Goal: Communication & Community: Answer question/provide support

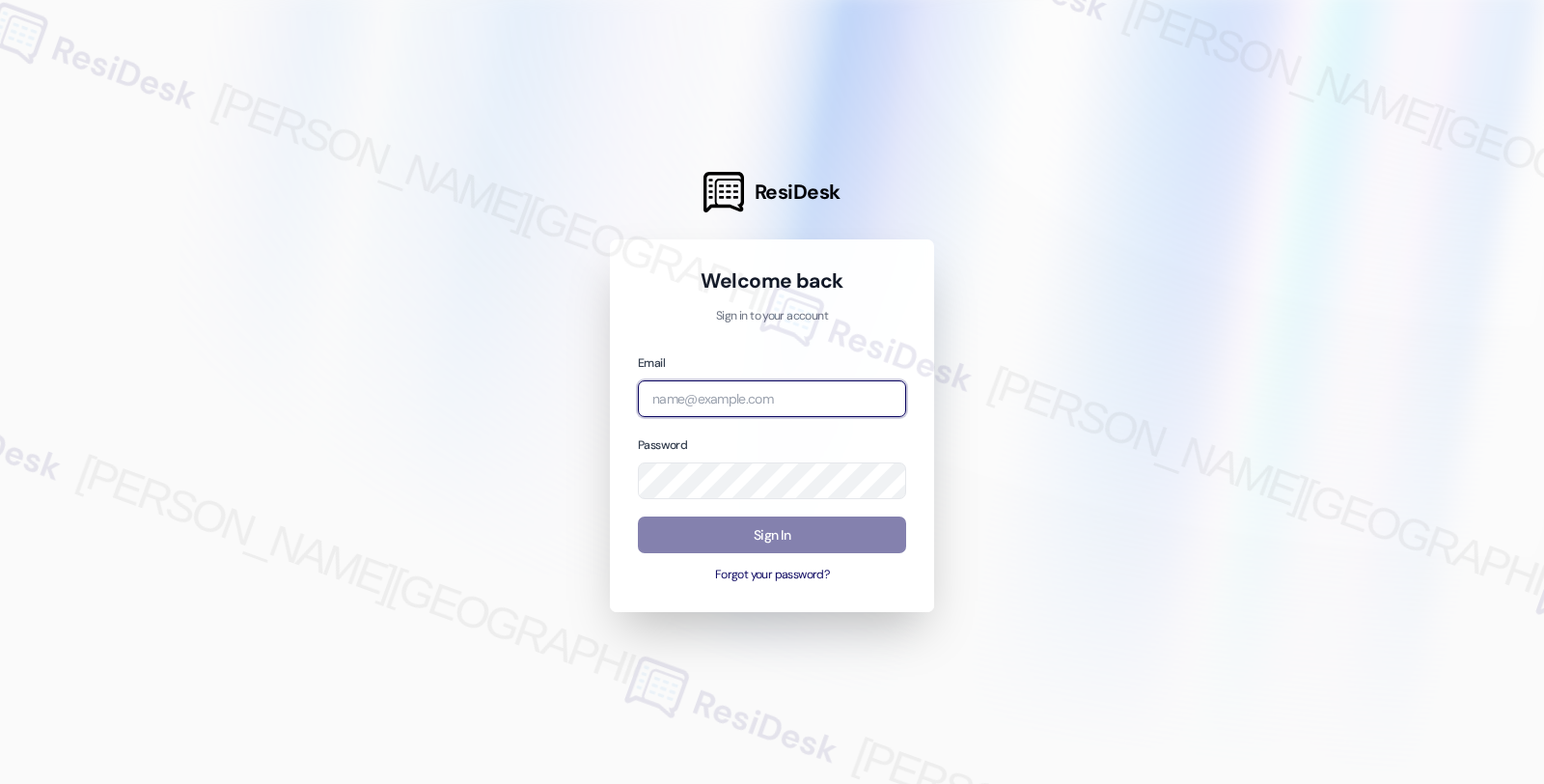
click at [768, 388] on input "email" at bounding box center [772, 398] width 269 height 38
type input "automated-surveys-balfour_beatty_communities-fides.[PERSON_NAME]@balfour_beatty…"
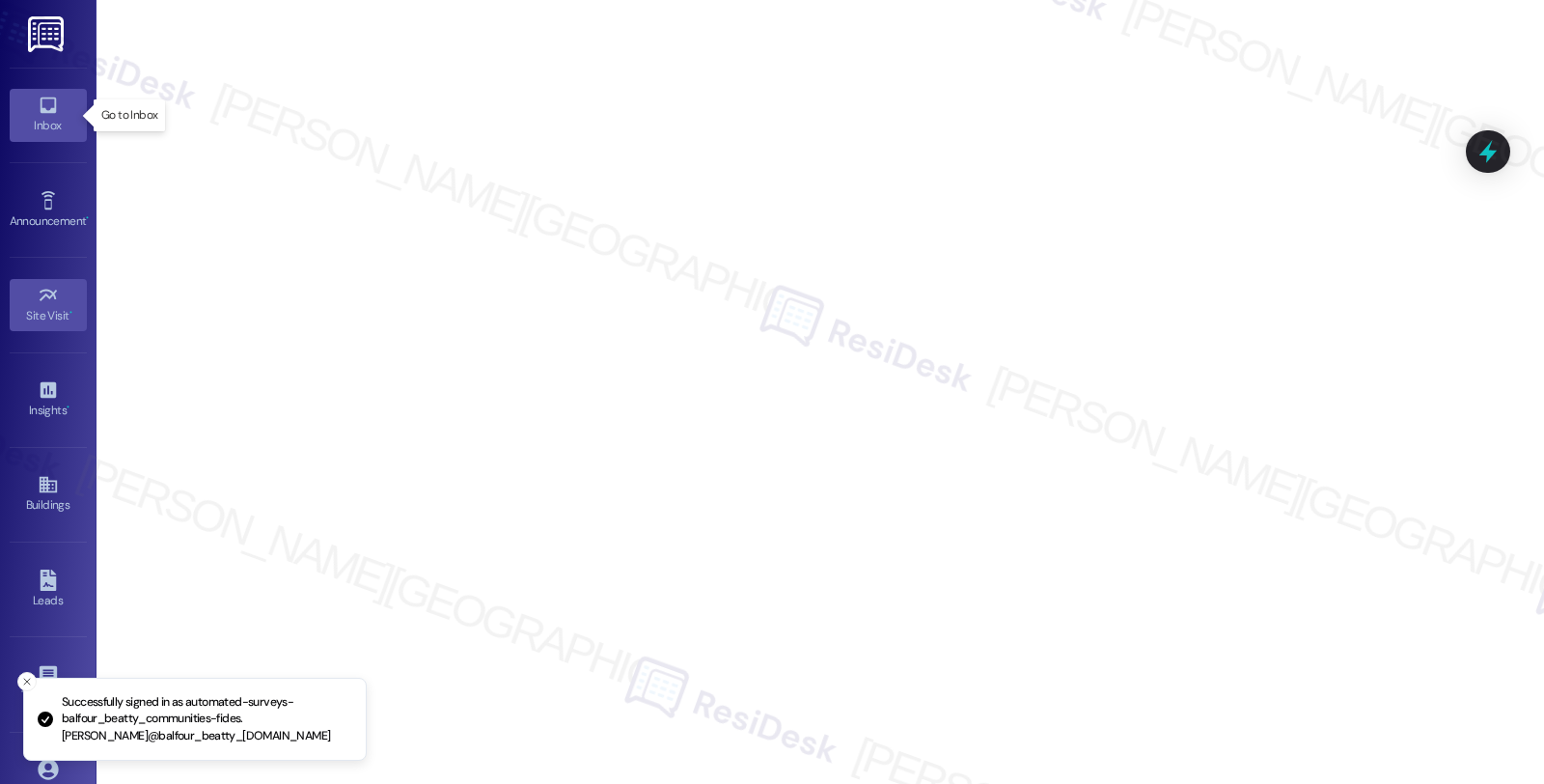
click at [31, 123] on div "Inbox" at bounding box center [48, 126] width 97 height 20
